Goal: Task Accomplishment & Management: Manage account settings

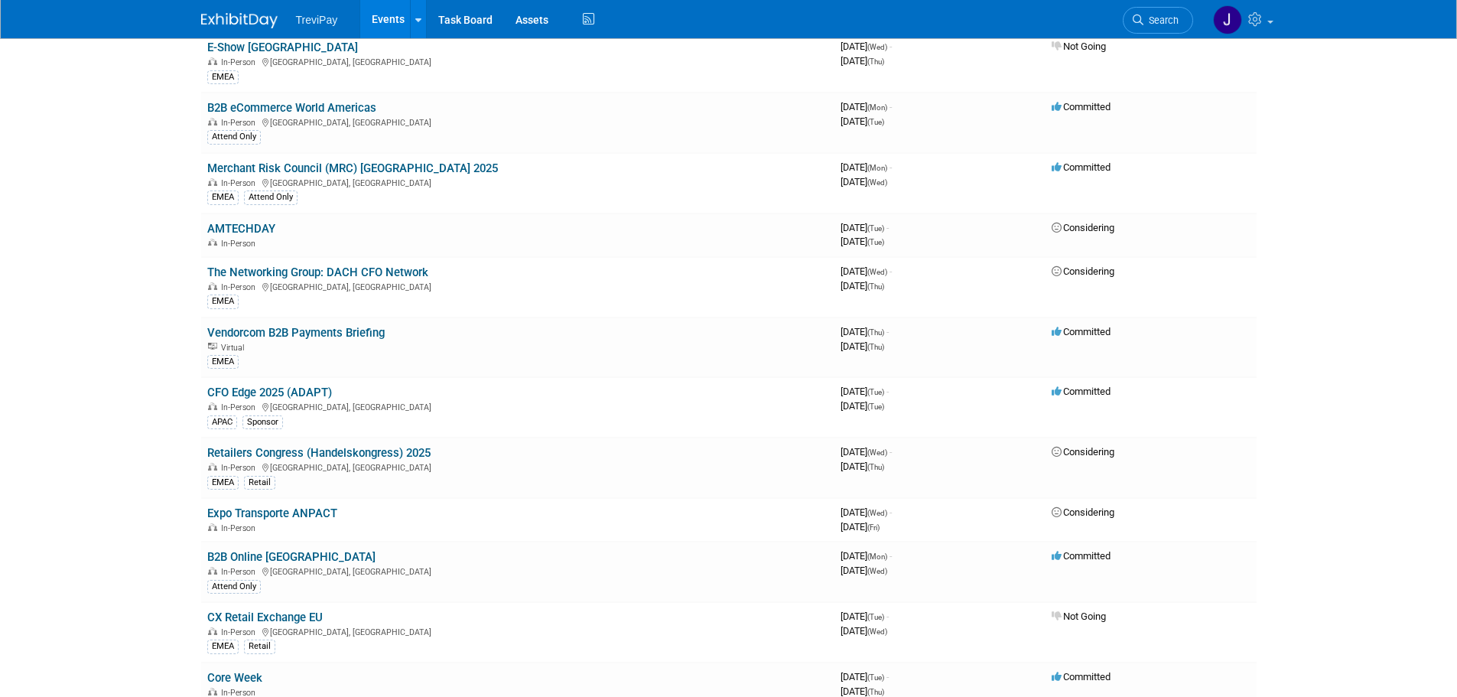
scroll to position [1909, 0]
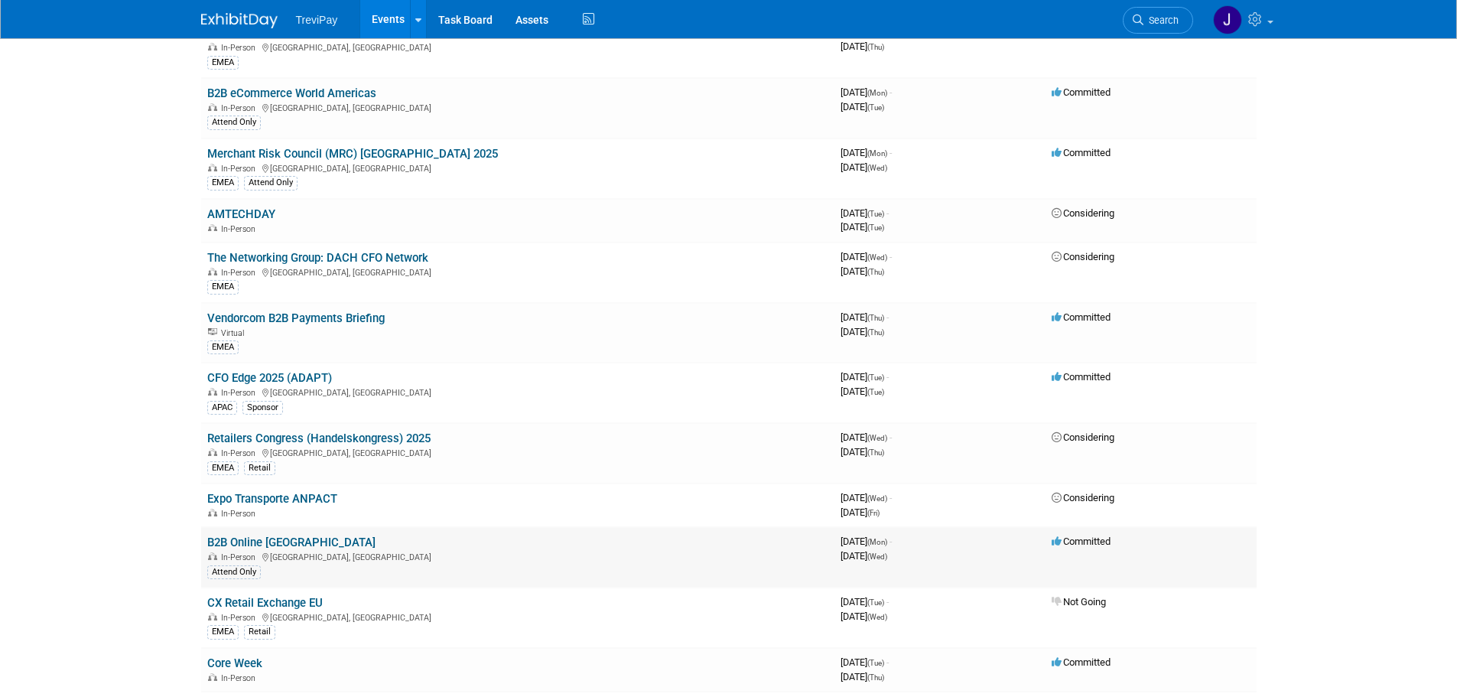
click at [269, 538] on link "B2B Online [GEOGRAPHIC_DATA]" at bounding box center [291, 543] width 168 height 14
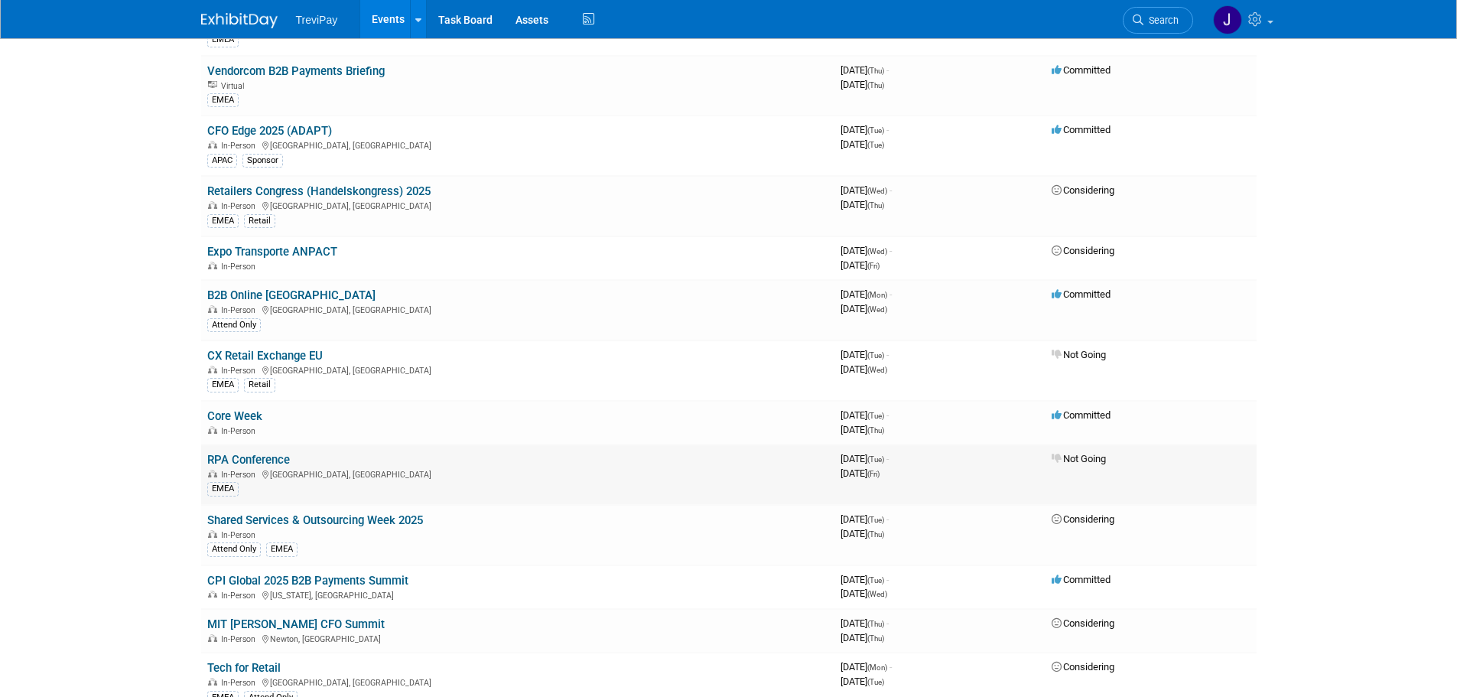
scroll to position [2161, 0]
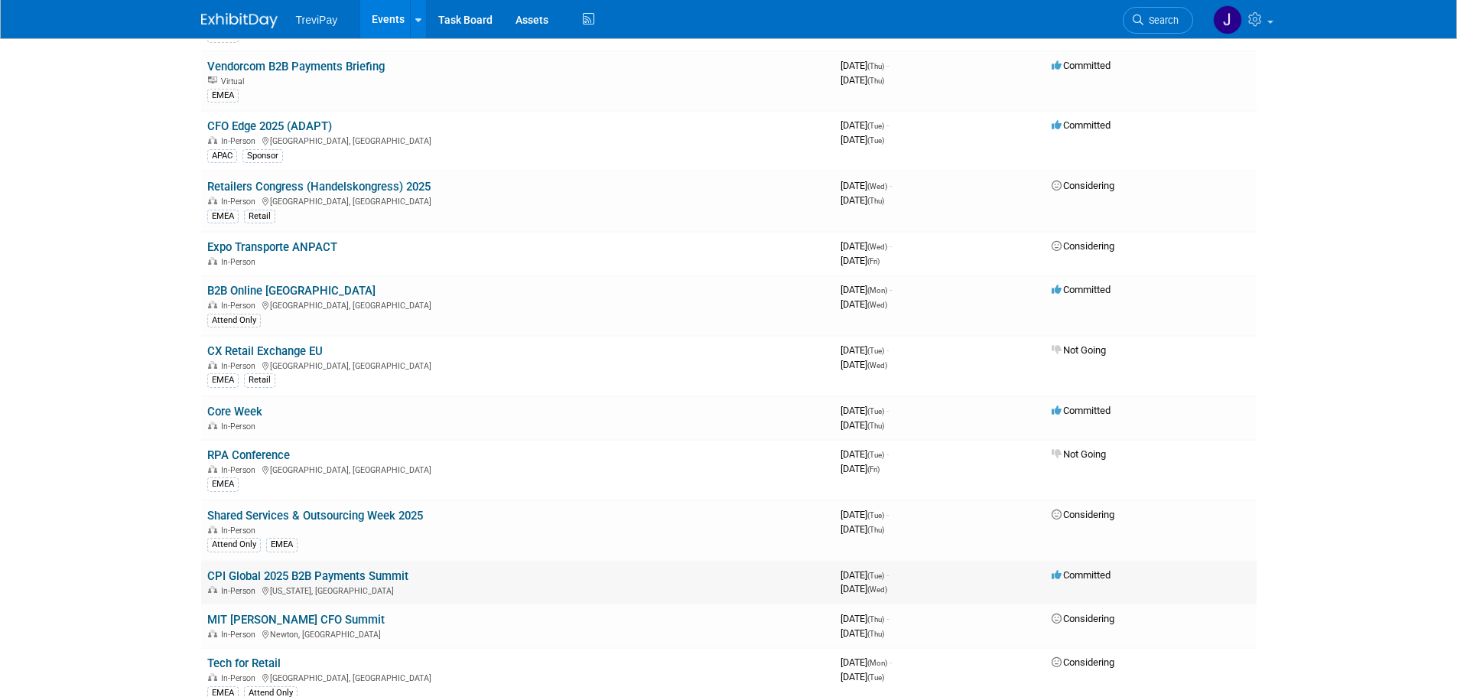
click at [421, 581] on td "CPI Global 2025 B2B Payments Summit In-Person [US_STATE], [GEOGRAPHIC_DATA]" at bounding box center [517, 583] width 633 height 44
click at [374, 576] on link "CPI Global 2025 B2B Payments Summit" at bounding box center [307, 576] width 201 height 14
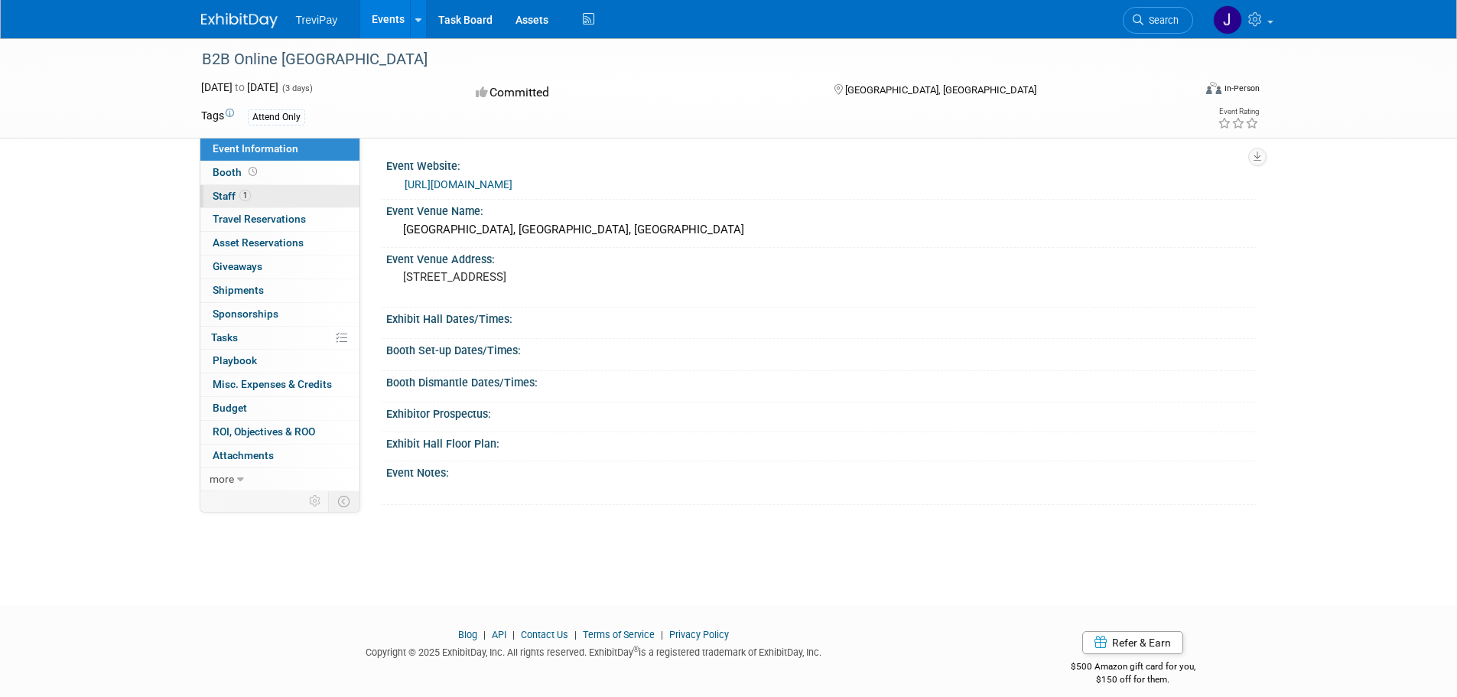
click at [250, 201] on span "Staff 1" at bounding box center [232, 196] width 38 height 12
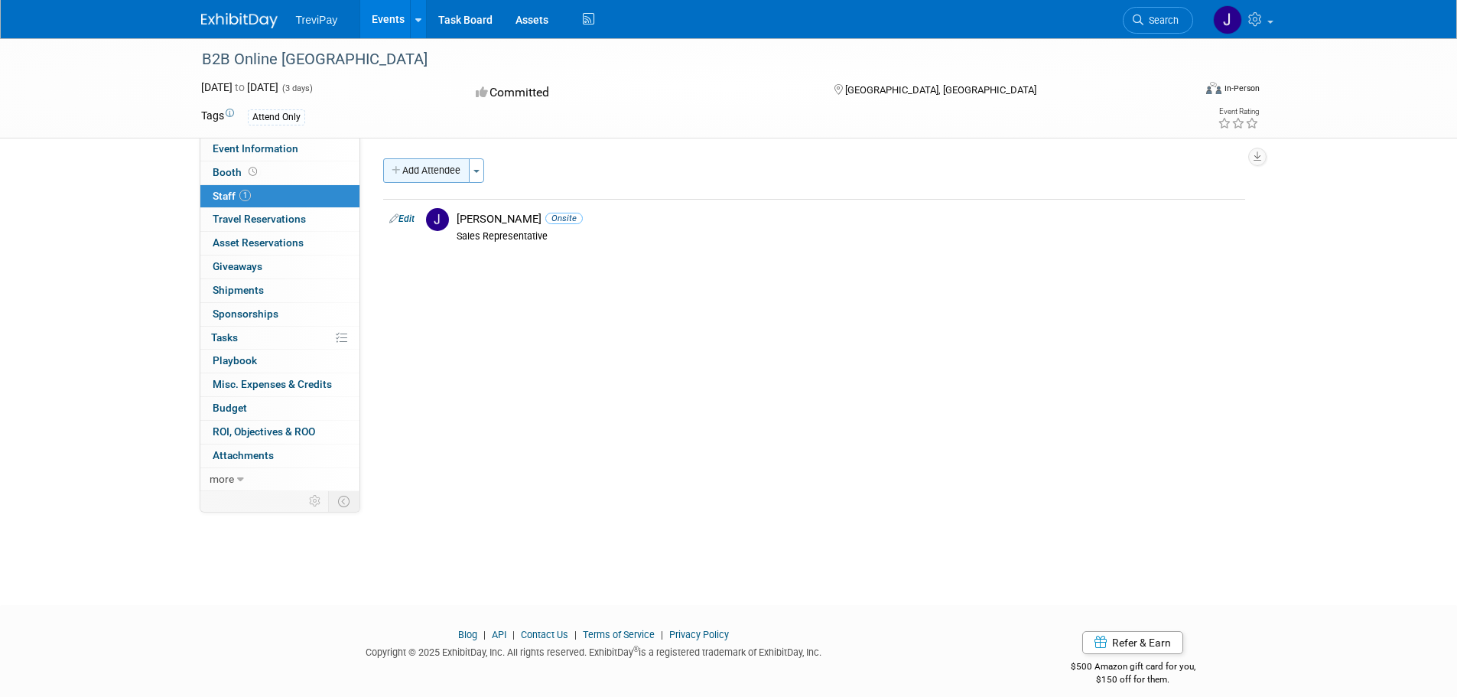
click at [440, 172] on button "Add Attendee" at bounding box center [426, 170] width 86 height 24
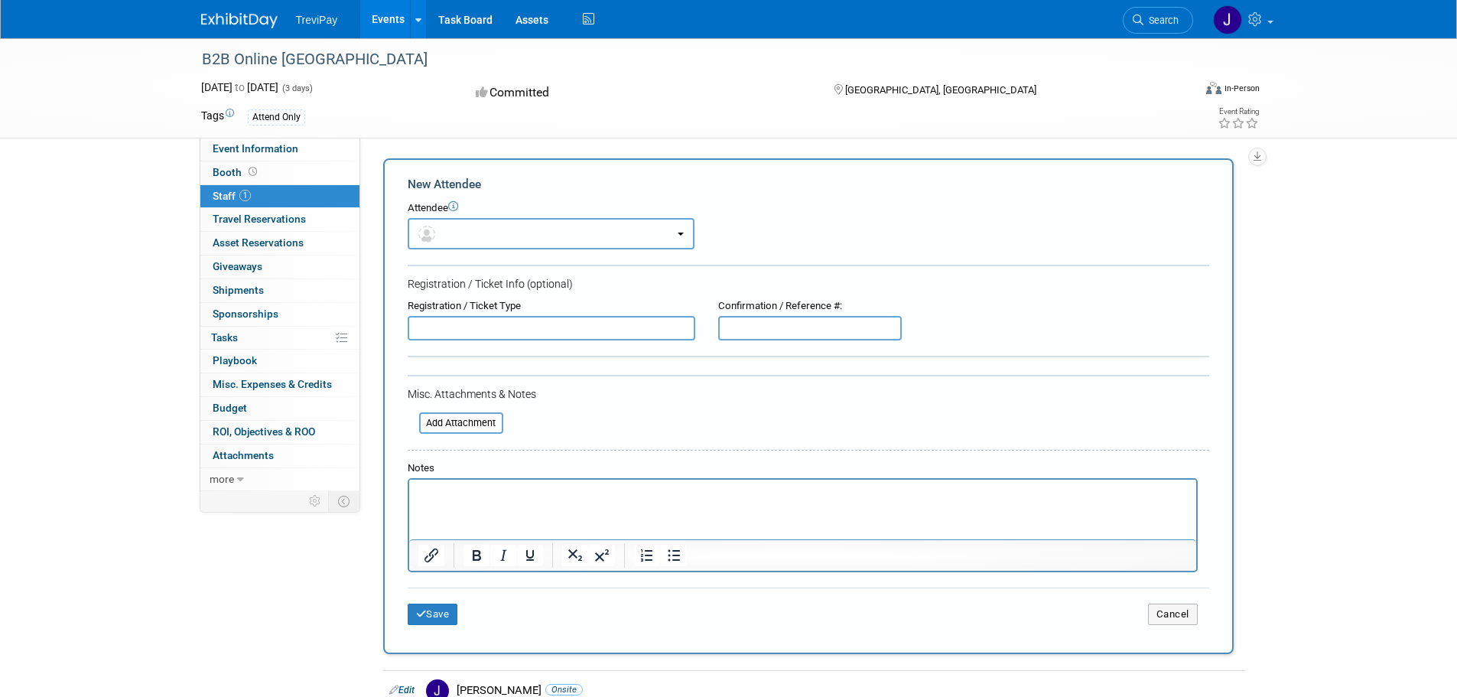
click at [673, 235] on button "button" at bounding box center [551, 233] width 287 height 31
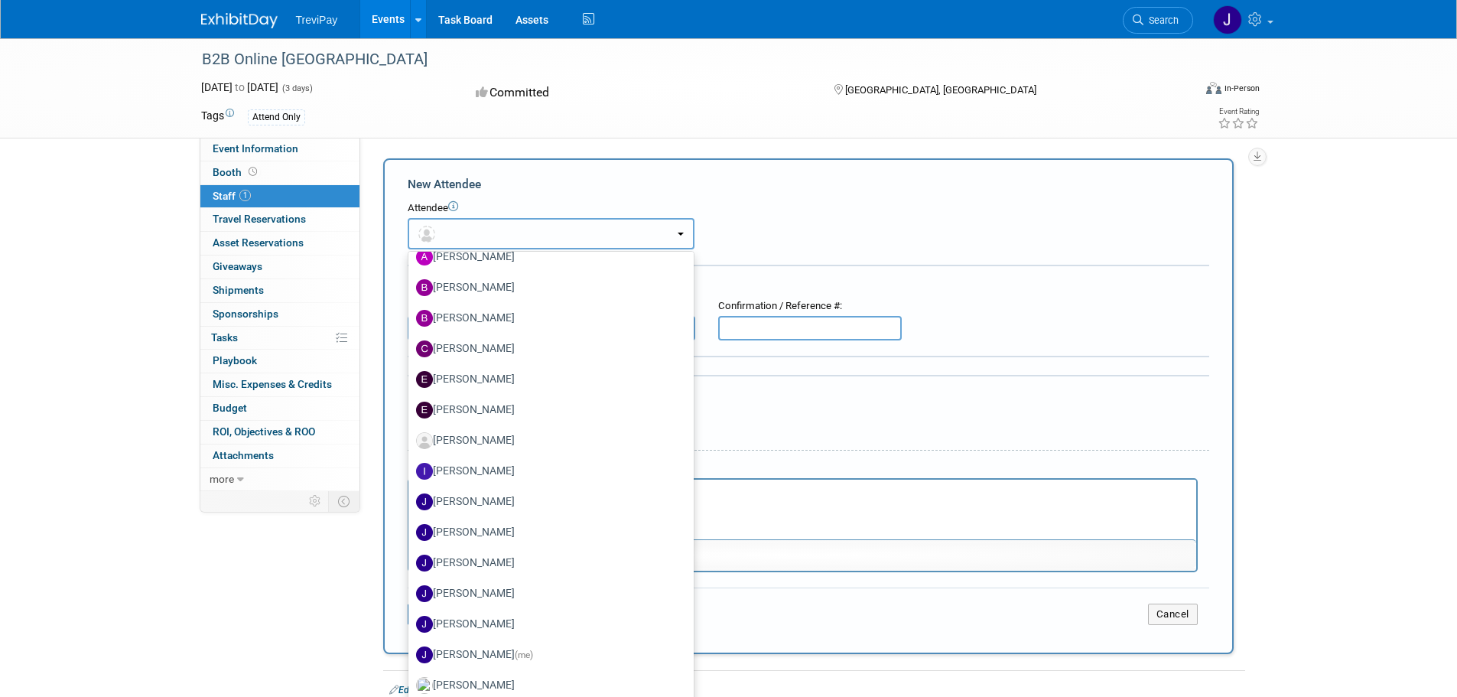
scroll to position [276, 0]
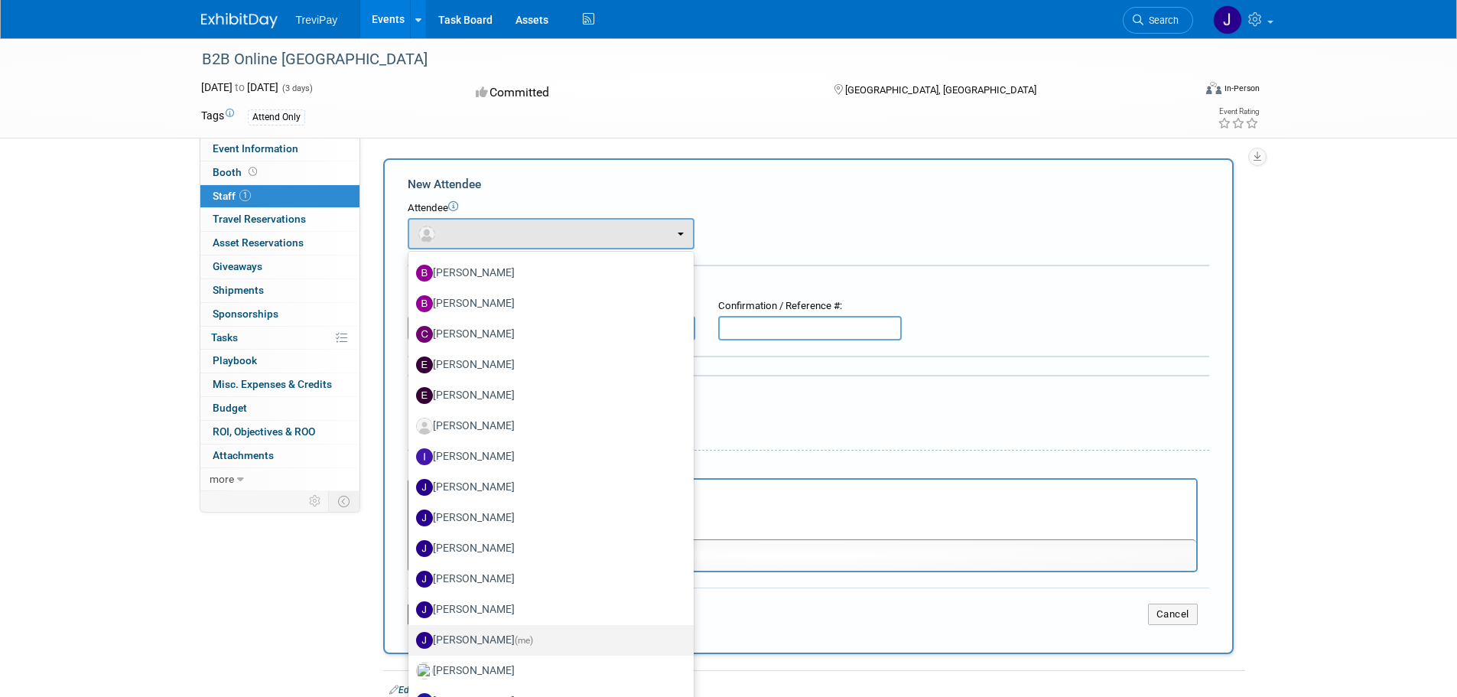
click at [556, 639] on label "Jon Loveless (me)" at bounding box center [547, 640] width 262 height 24
click at [411, 639] on input "Jon Loveless (me)" at bounding box center [406, 638] width 10 height 10
select select "cc01cdc8-c48a-4e23-adab-35805cebe4ca"
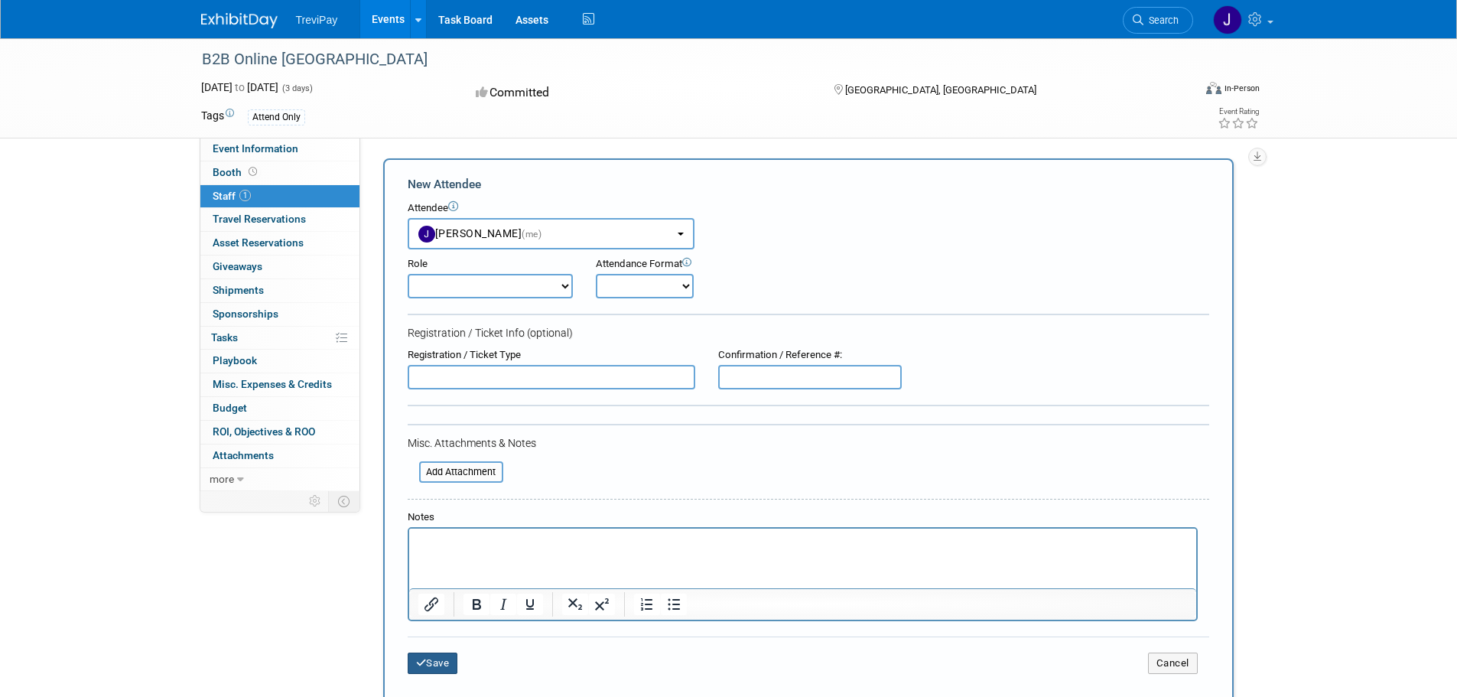
click at [430, 672] on button "Save" at bounding box center [433, 663] width 50 height 21
